Goal: Task Accomplishment & Management: Use online tool/utility

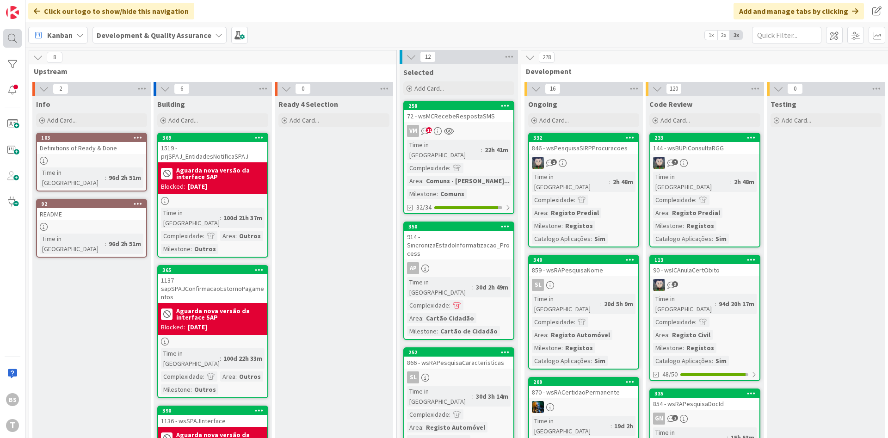
click at [20, 42] on div at bounding box center [12, 38] width 18 height 18
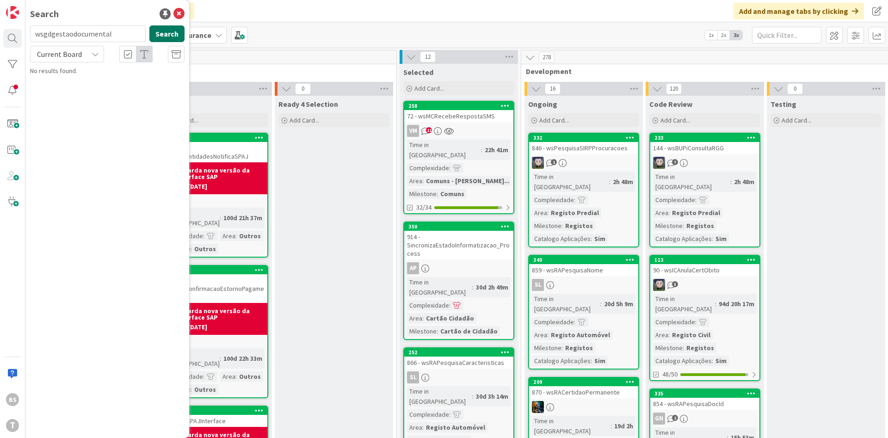
type input "wsgdgestaodocumental"
click at [167, 34] on button "Search" at bounding box center [166, 33] width 35 height 17
click at [133, 87] on link "Development & Quality Assurance › Done 270 752 - wsGDGestaoDocumental" at bounding box center [107, 77] width 164 height 23
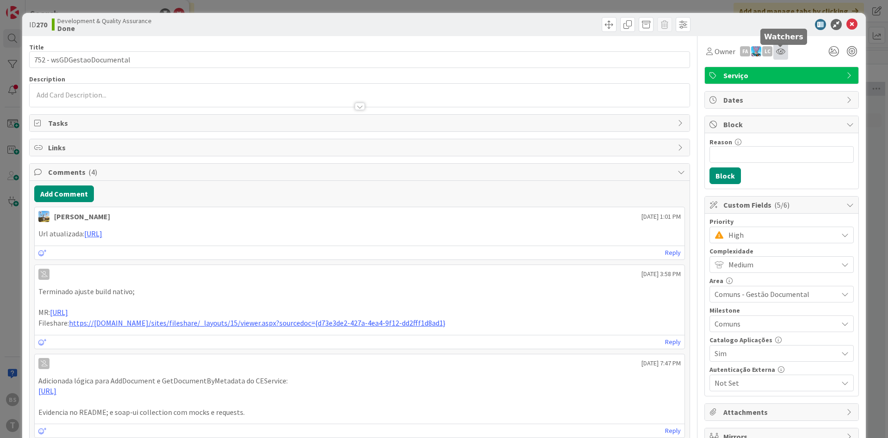
click at [783, 54] on icon at bounding box center [780, 51] width 9 height 7
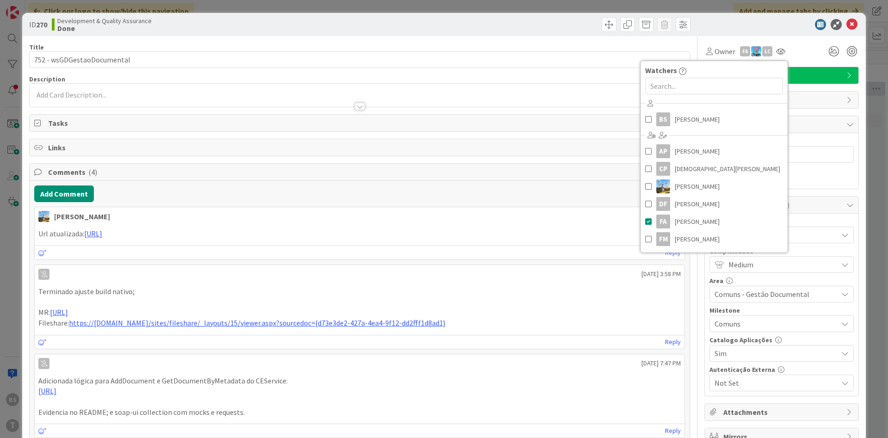
click at [721, 28] on div at bounding box center [777, 24] width 164 height 11
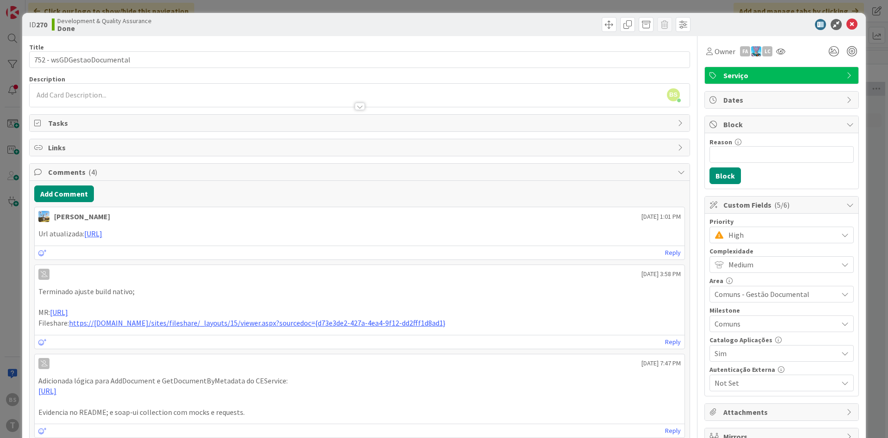
click at [747, 235] on span "High" at bounding box center [780, 234] width 105 height 13
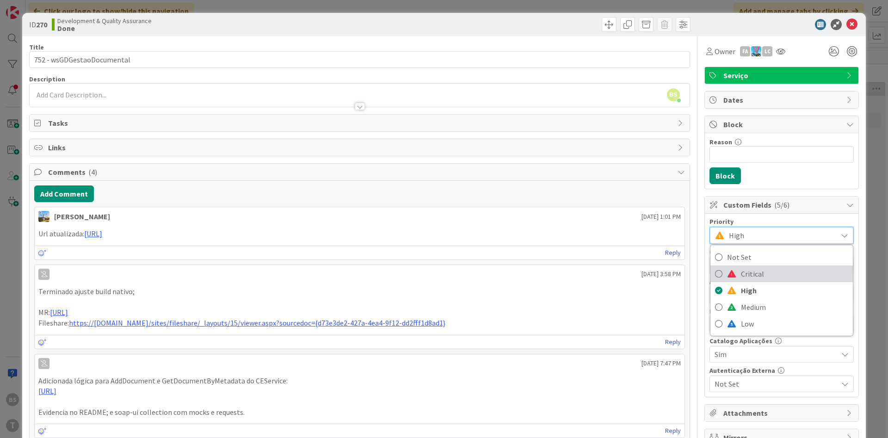
click at [754, 280] on span "Critical" at bounding box center [794, 274] width 107 height 14
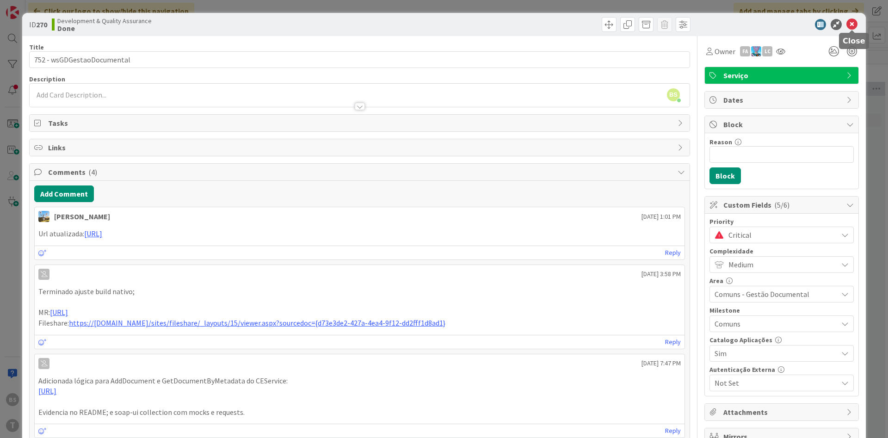
click at [852, 26] on icon at bounding box center [851, 24] width 11 height 11
